Goal: Task Accomplishment & Management: Complete application form

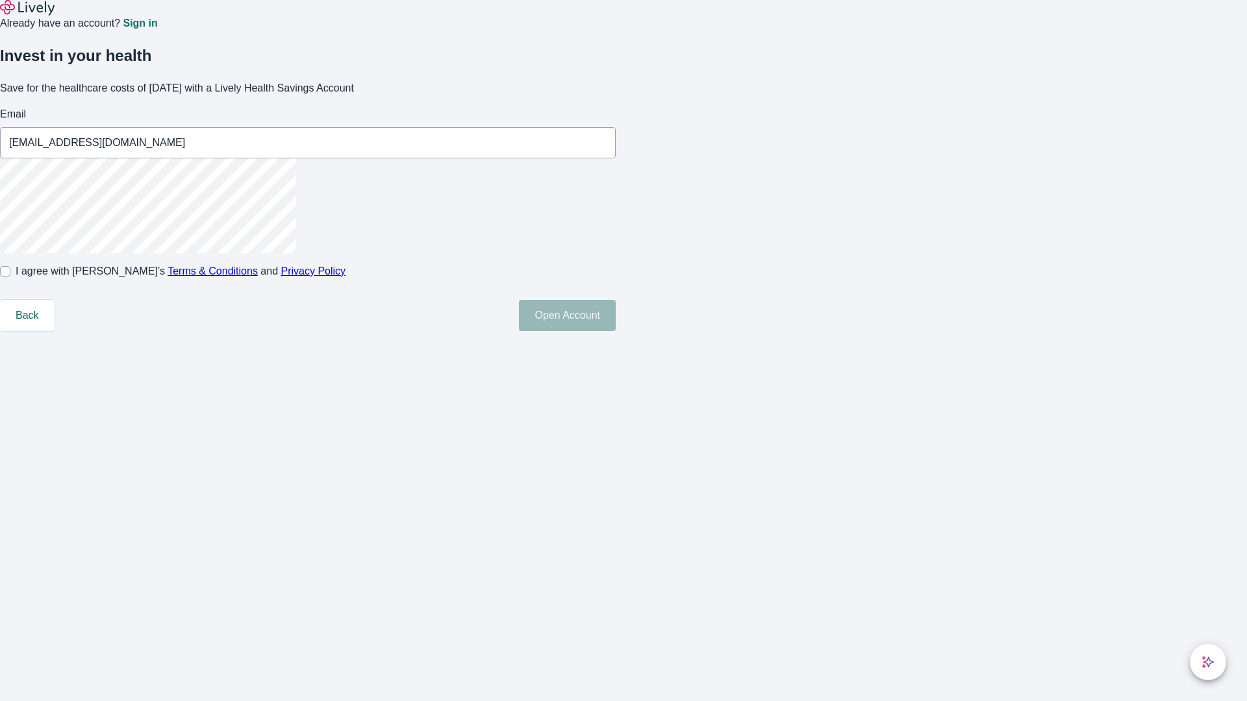
click at [10, 277] on input "I agree with Lively’s Terms & Conditions and Privacy Policy" at bounding box center [5, 271] width 10 height 10
checkbox input "true"
click at [616, 331] on button "Open Account" at bounding box center [567, 315] width 97 height 31
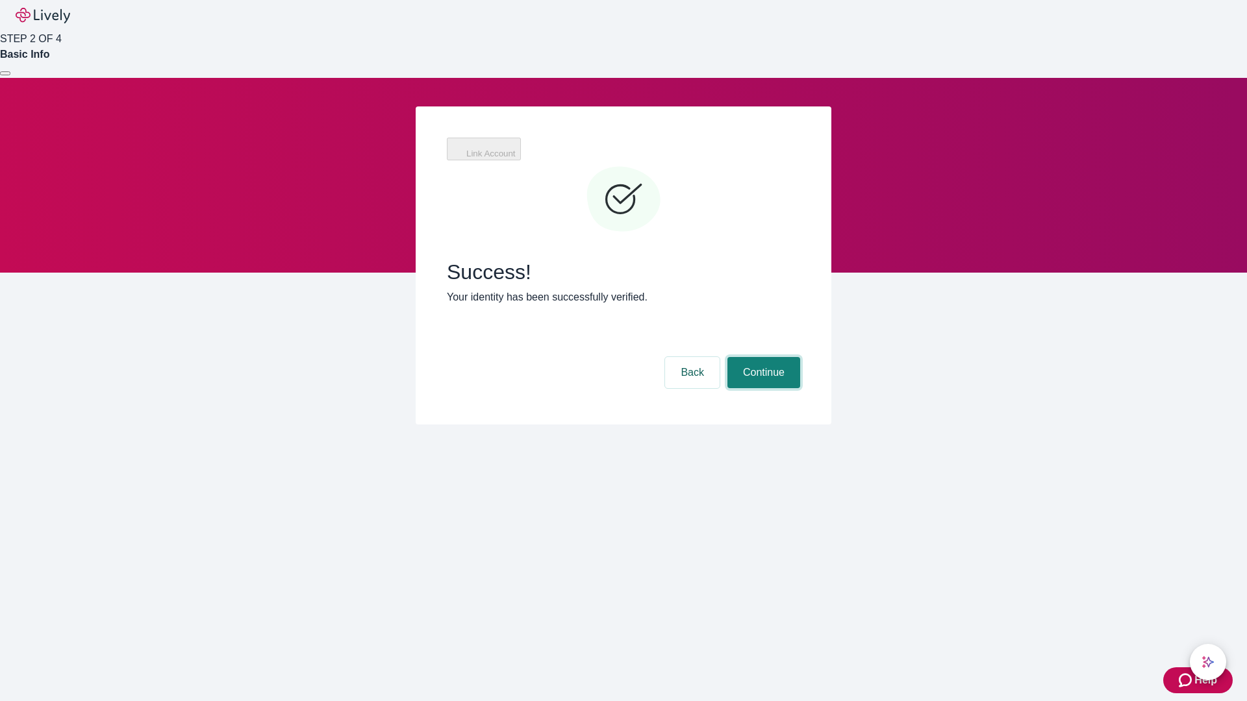
click at [762, 357] on button "Continue" at bounding box center [763, 372] width 73 height 31
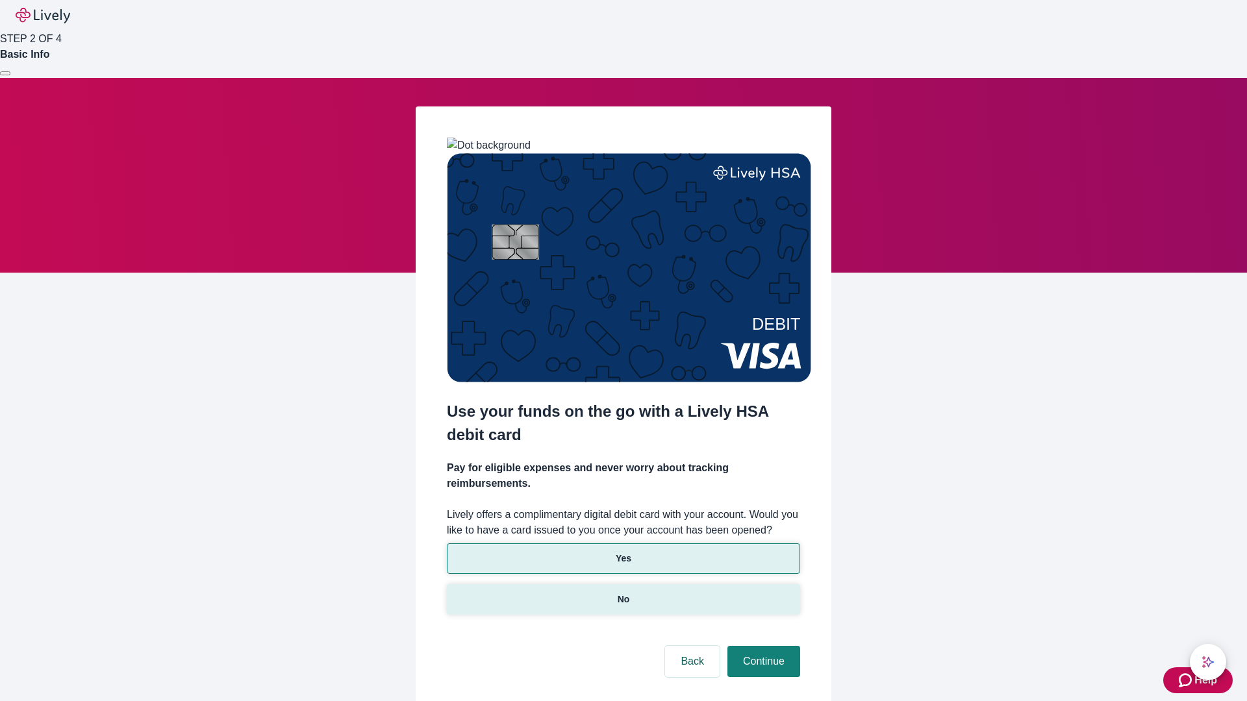
click at [623, 593] on p "No" at bounding box center [623, 600] width 12 height 14
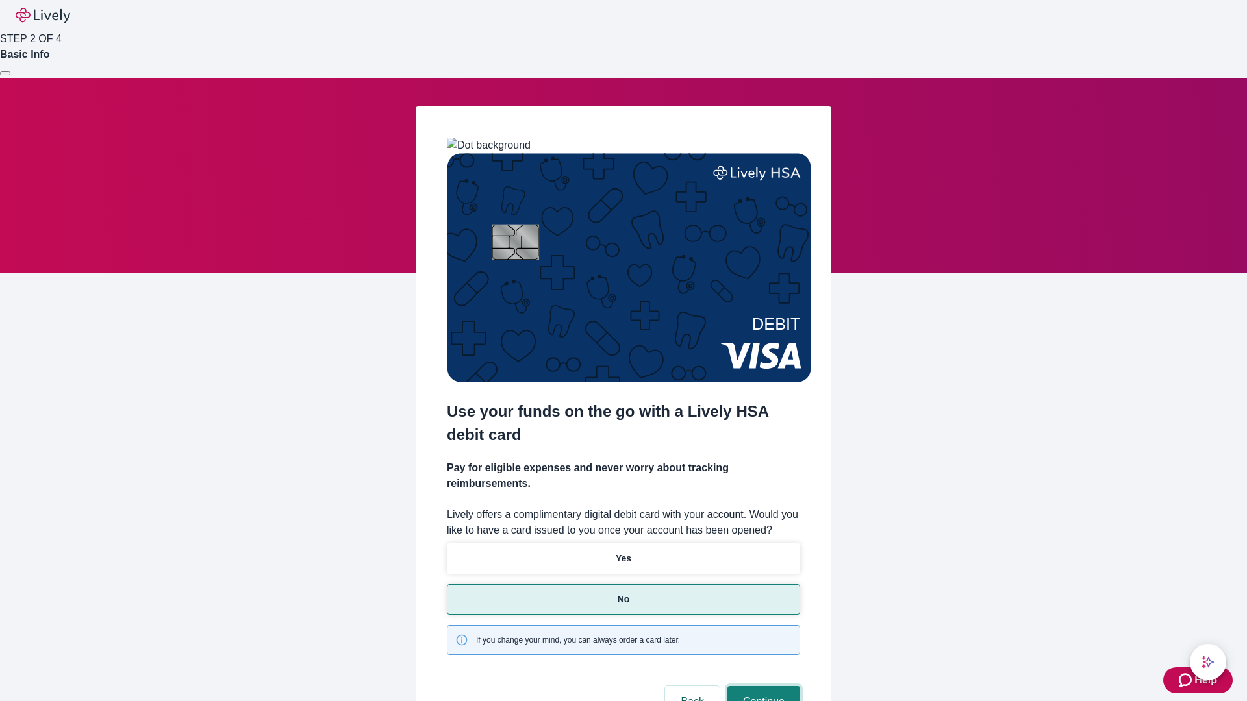
click at [762, 686] on button "Continue" at bounding box center [763, 701] width 73 height 31
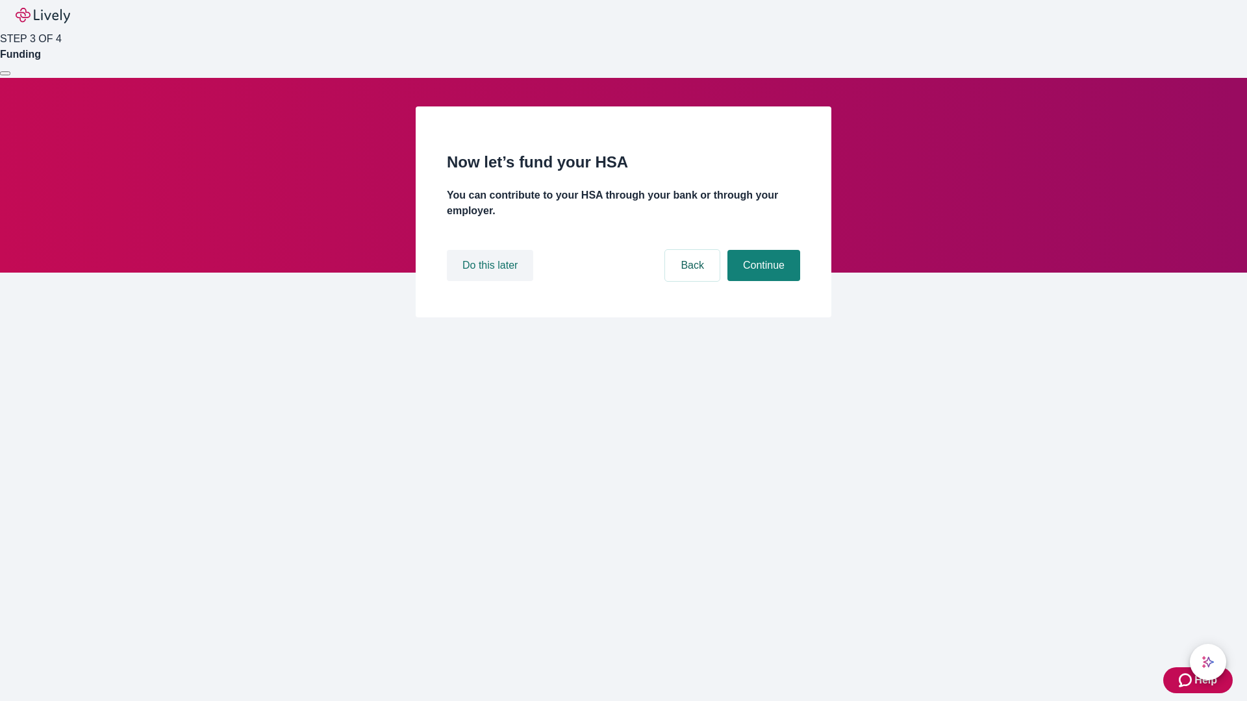
click at [492, 281] on button "Do this later" at bounding box center [490, 265] width 86 height 31
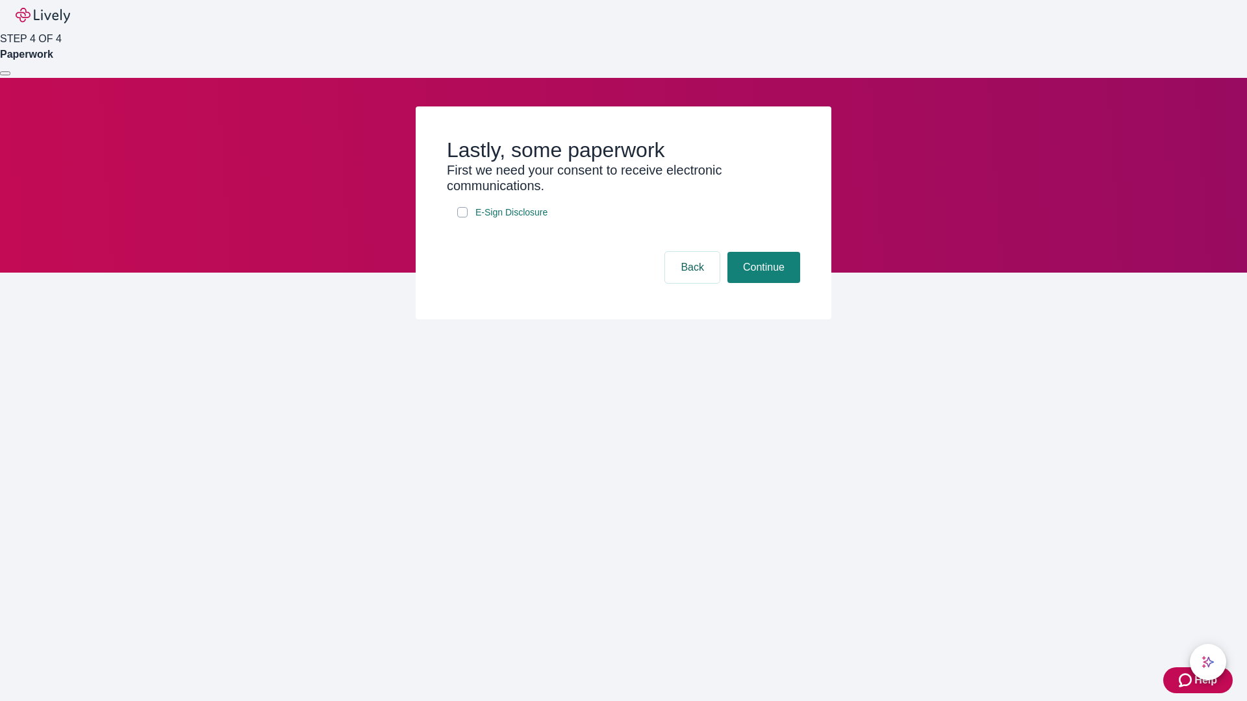
click at [462, 218] on input "E-Sign Disclosure" at bounding box center [462, 212] width 10 height 10
checkbox input "true"
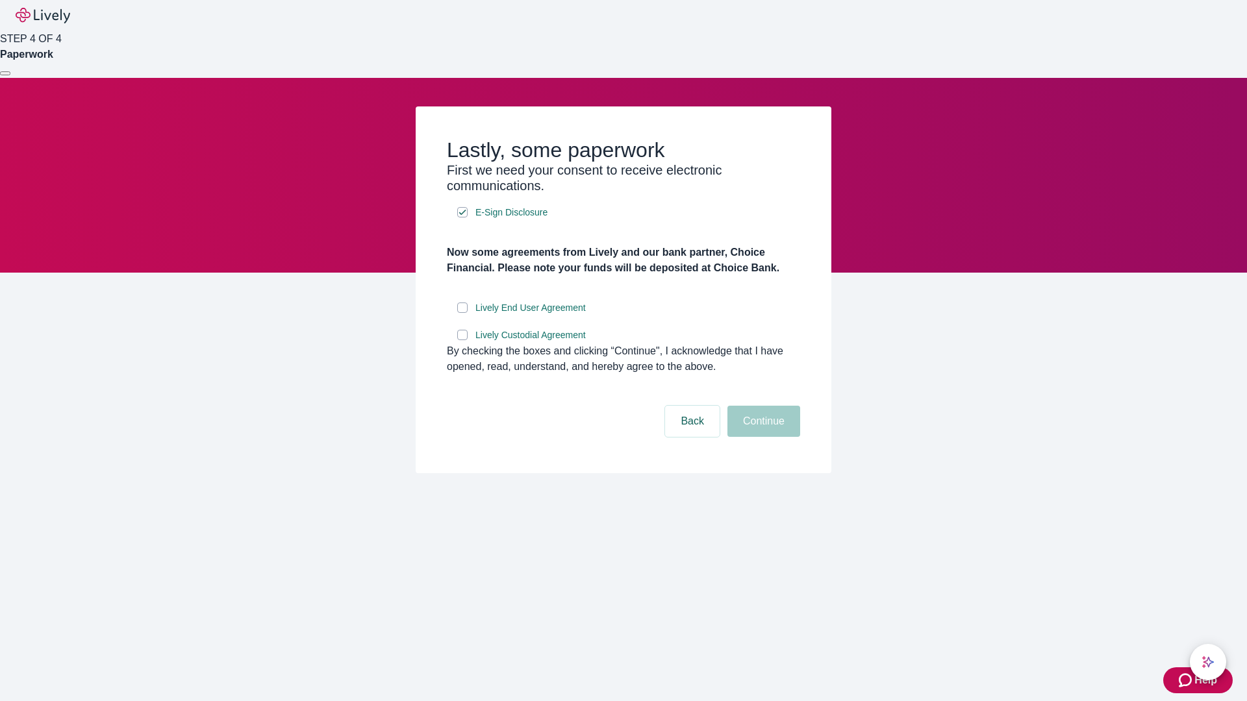
click at [462, 313] on input "Lively End User Agreement" at bounding box center [462, 308] width 10 height 10
checkbox input "true"
click at [462, 340] on input "Lively Custodial Agreement" at bounding box center [462, 335] width 10 height 10
checkbox input "true"
click at [762, 437] on button "Continue" at bounding box center [763, 421] width 73 height 31
